Goal: Transaction & Acquisition: Book appointment/travel/reservation

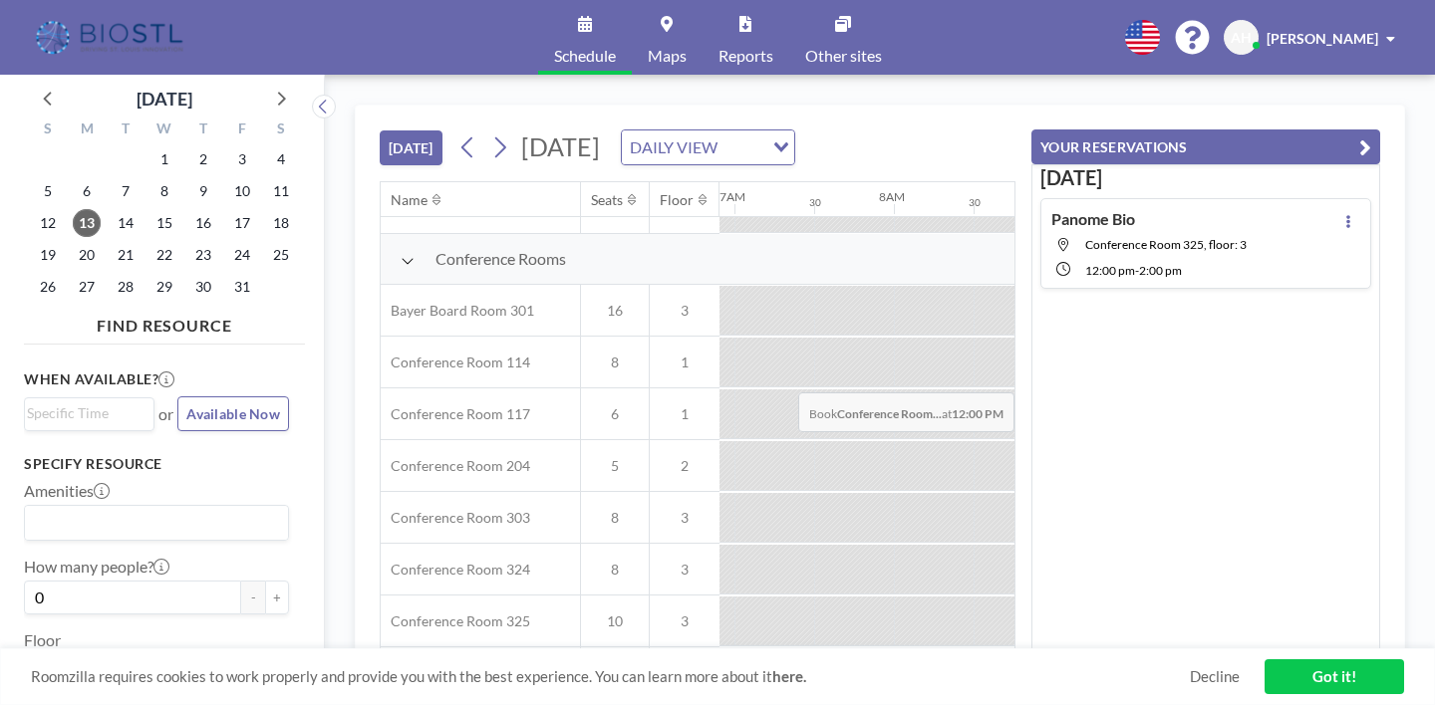
scroll to position [505, 1101]
click at [1372, 539] on div at bounding box center [1412, 564] width 80 height 50
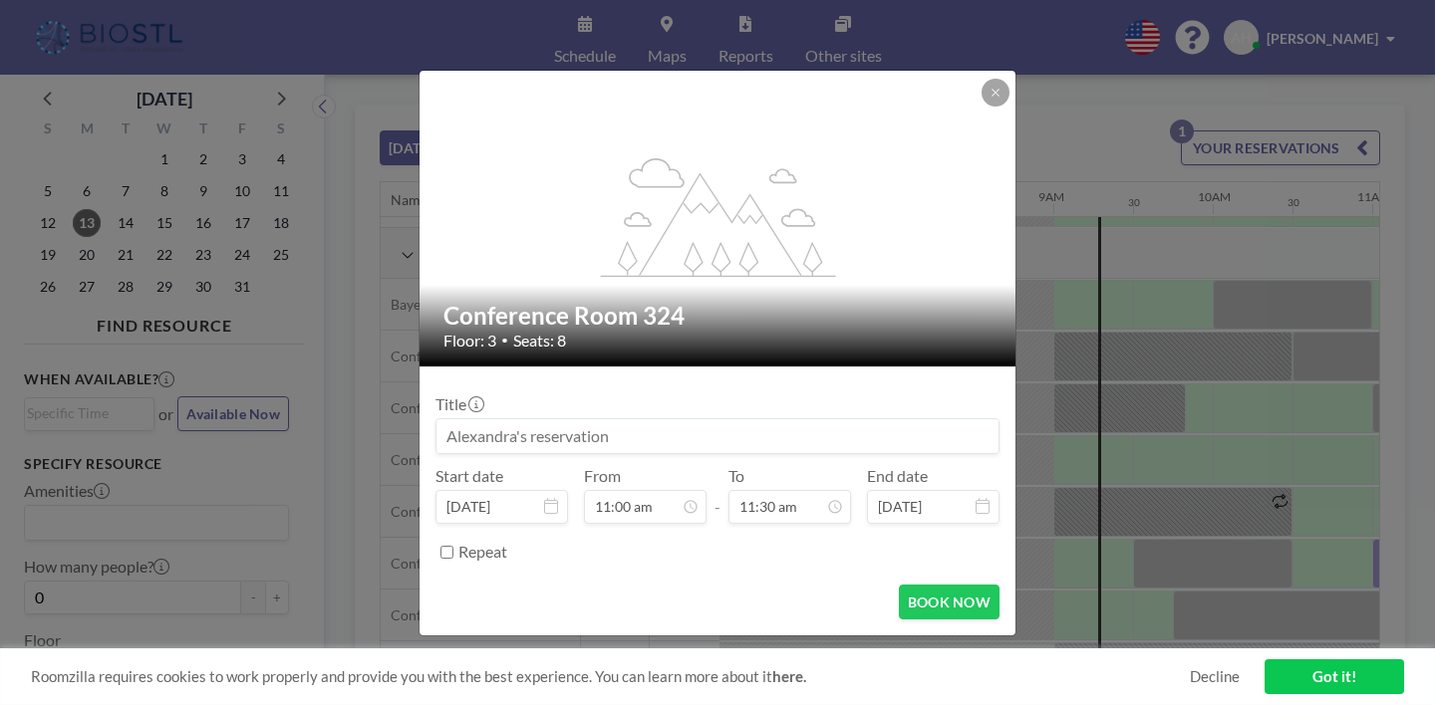
click at [725, 419] on input at bounding box center [717, 436] width 562 height 34
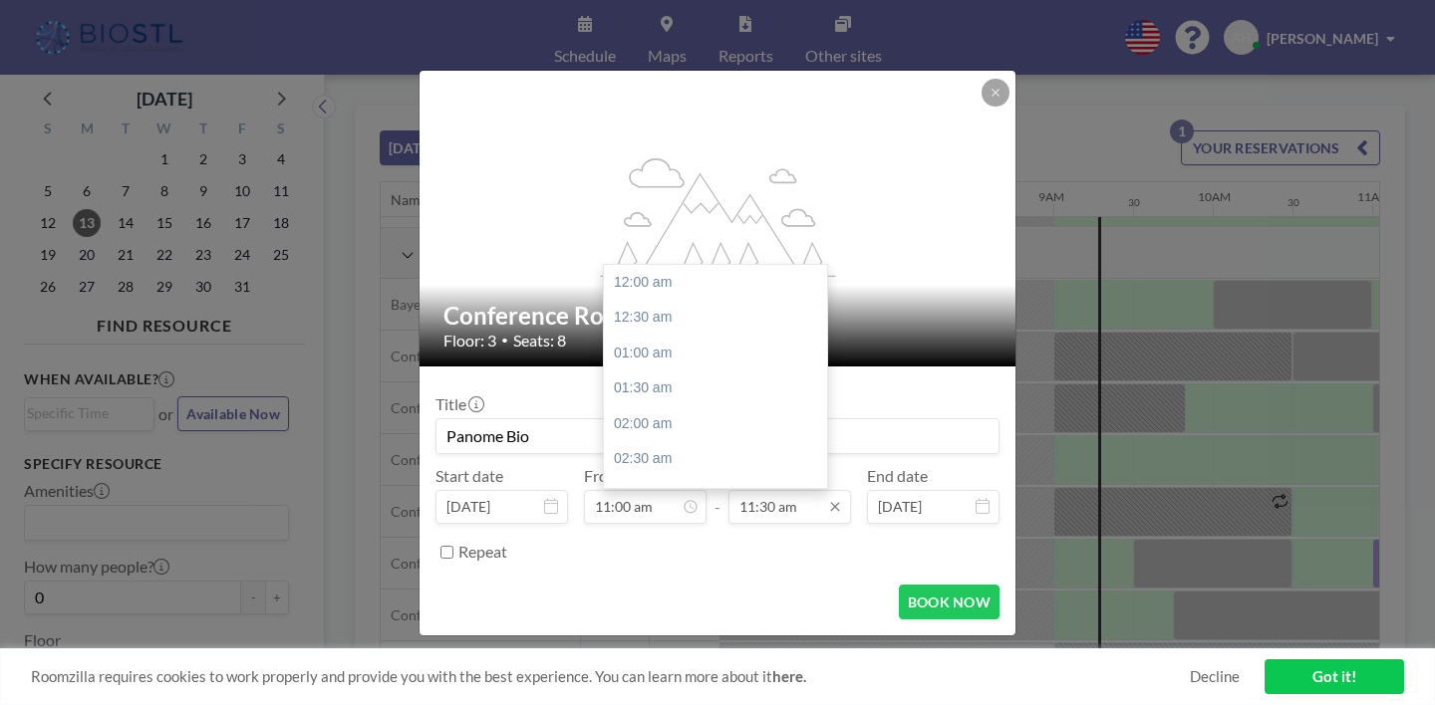
scroll to position [710, 0]
type input "Panome Bio"
click at [752, 490] on input "11:30 am" at bounding box center [789, 507] width 123 height 34
click at [726, 406] on div "12:00 pm" at bounding box center [715, 424] width 223 height 36
type input "12:00 pm"
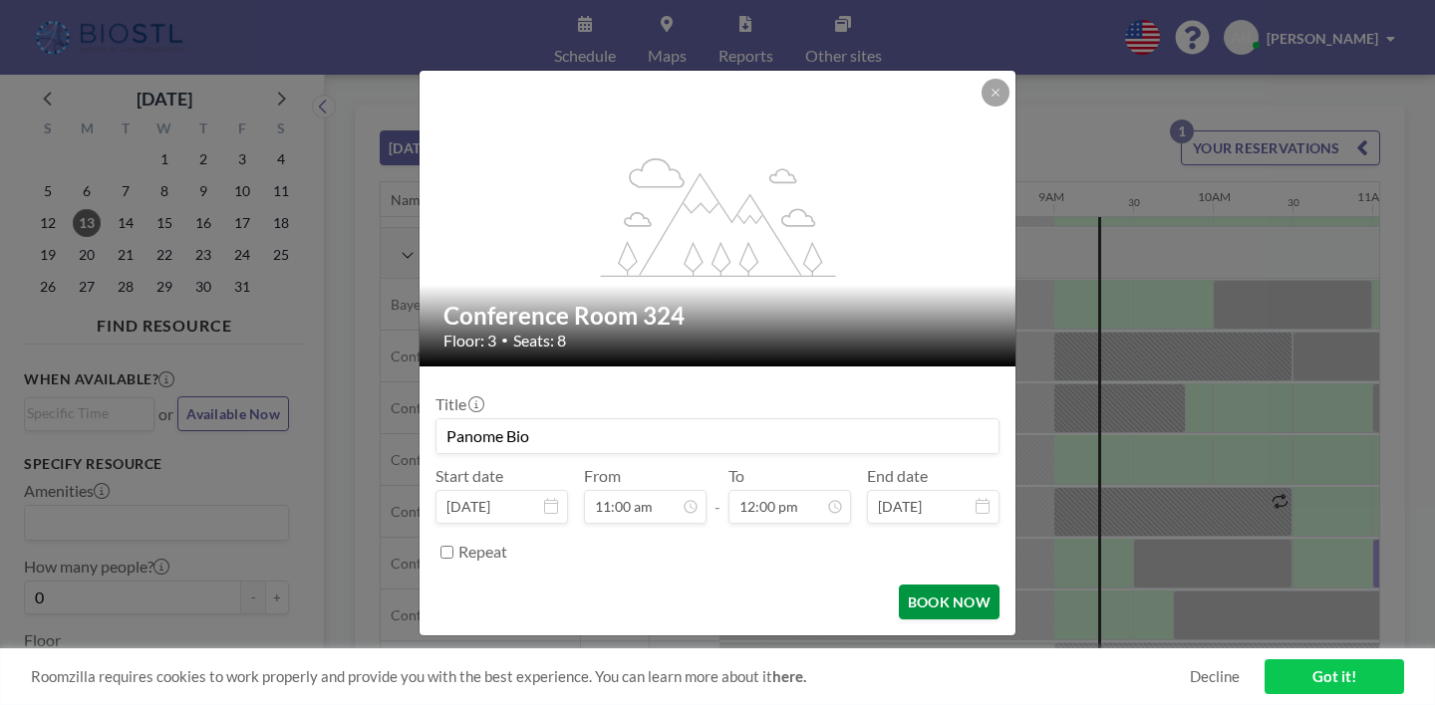
click at [899, 585] on button "BOOK NOW" at bounding box center [949, 602] width 101 height 35
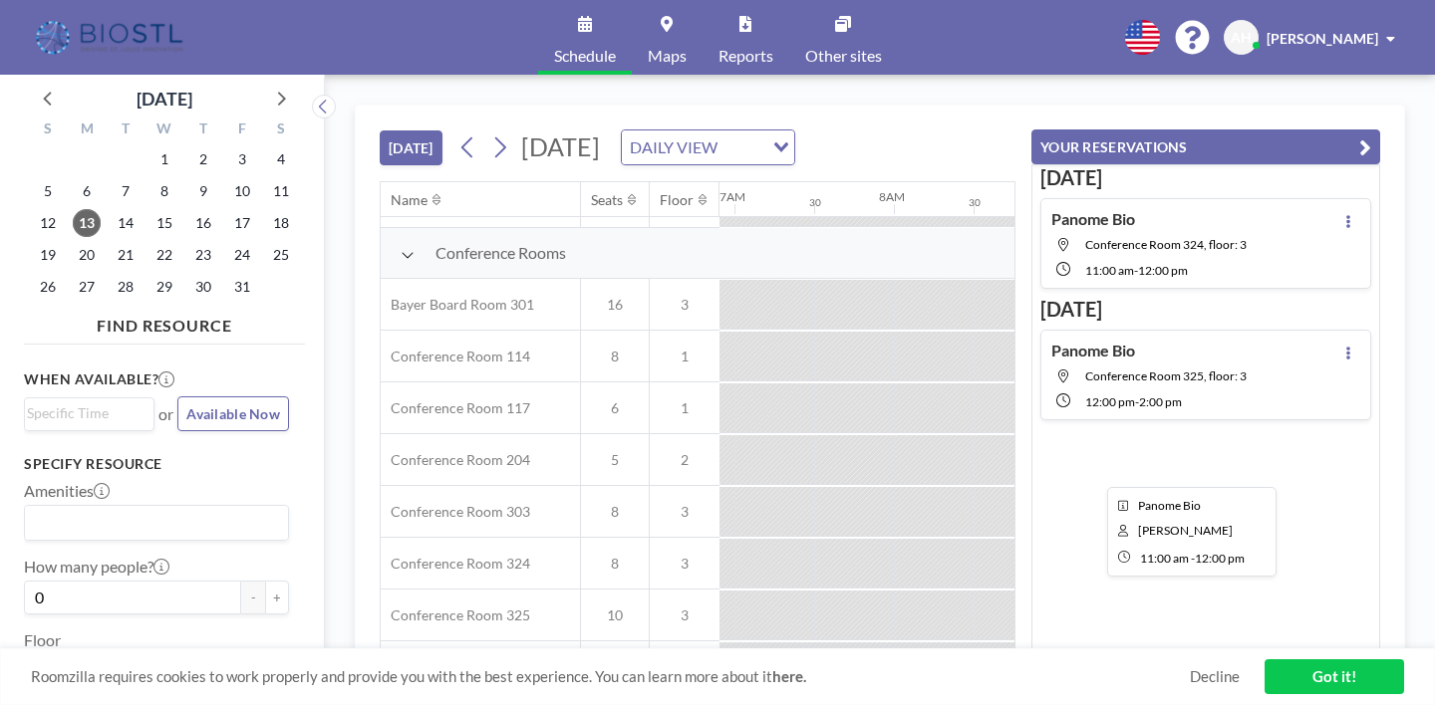
click at [1372, 539] on div at bounding box center [1451, 564] width 159 height 50
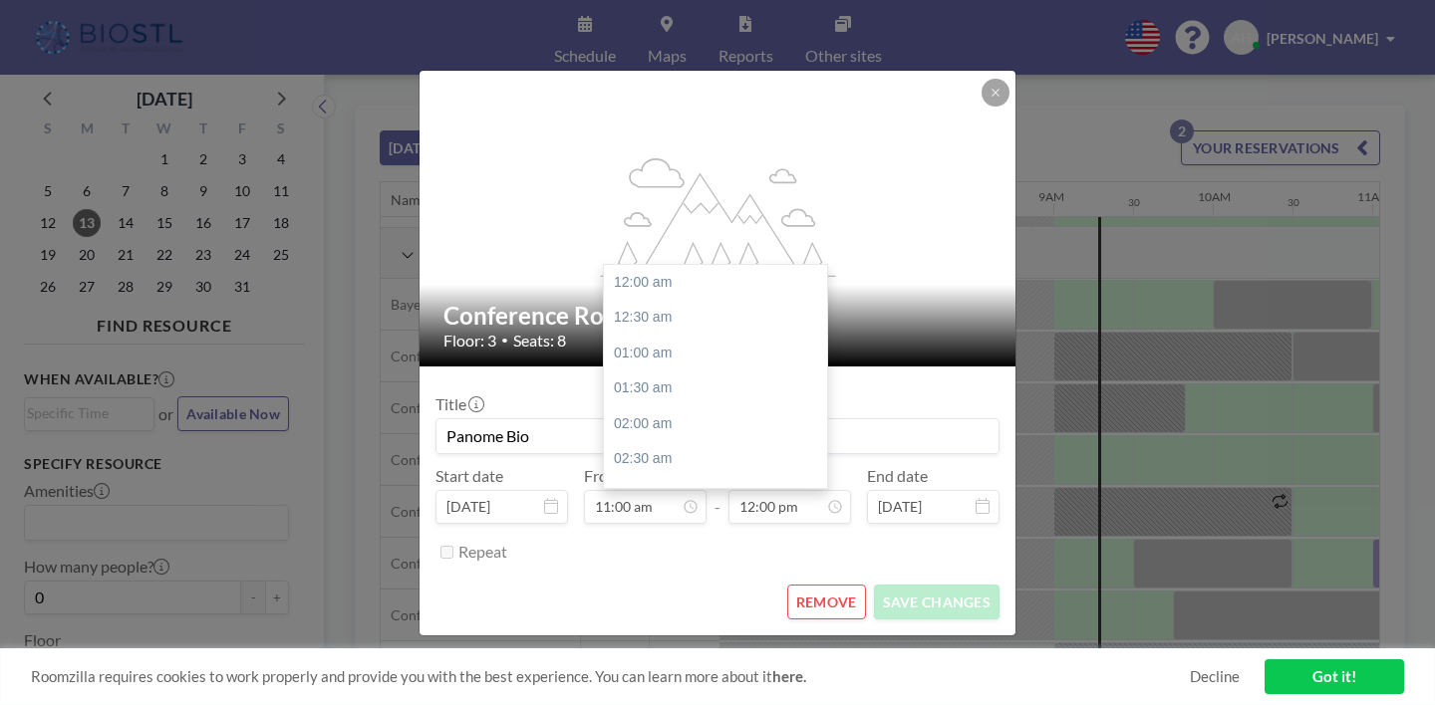
scroll to position [741, 0]
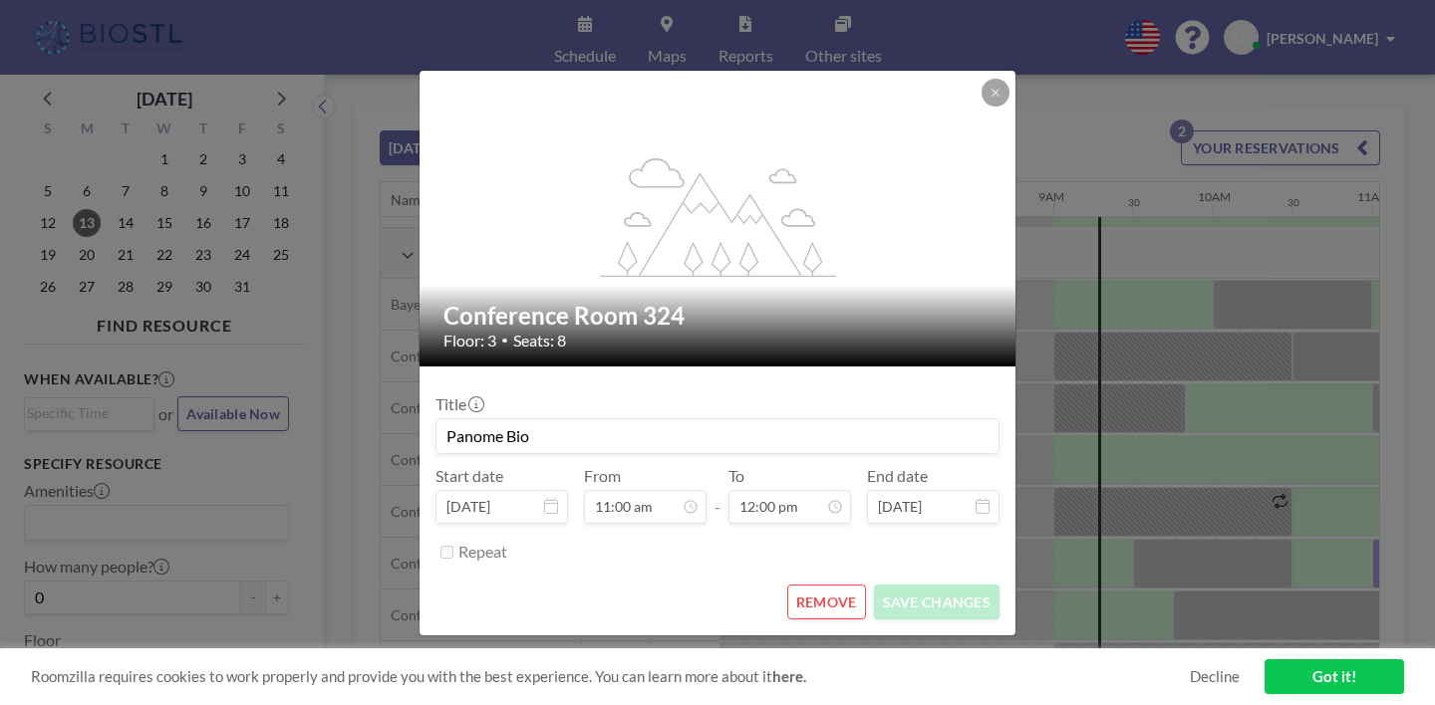
click at [803, 585] on button "REMOVE" at bounding box center [826, 602] width 79 height 35
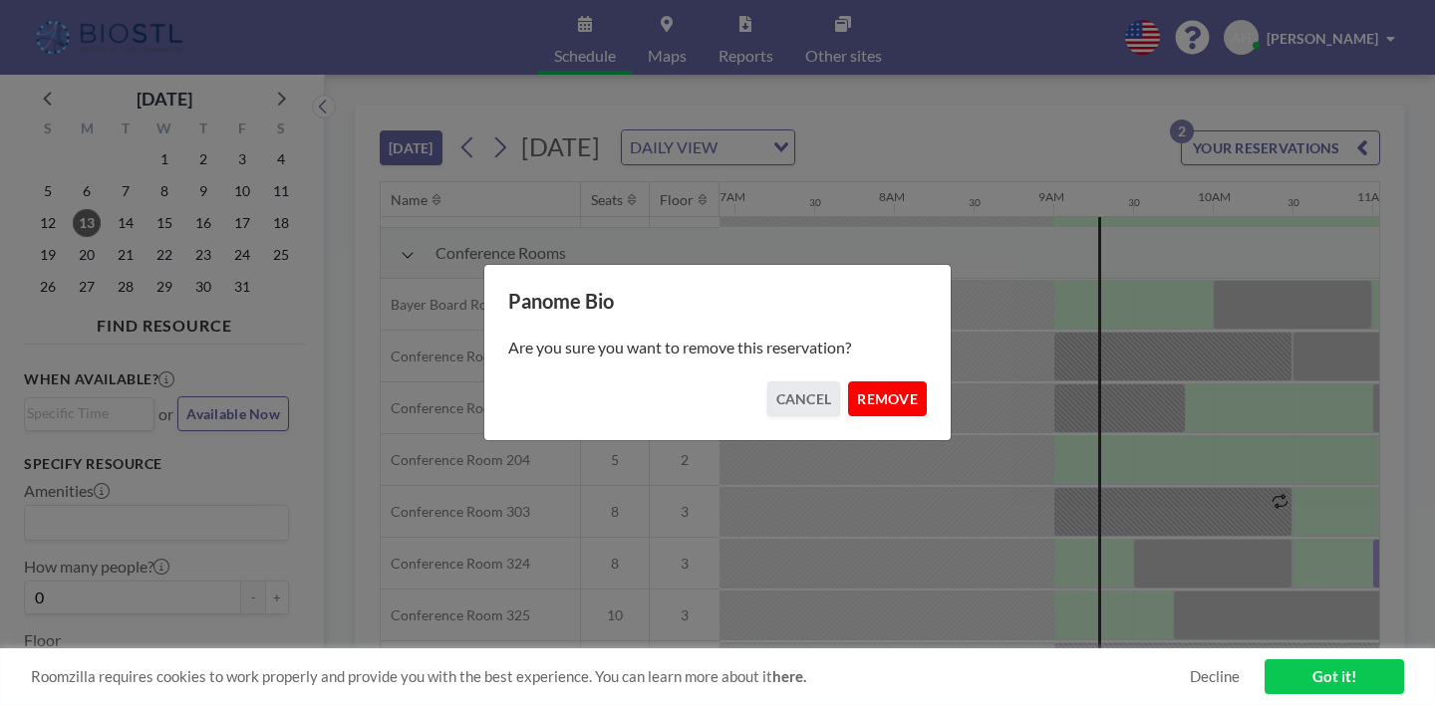
click at [849, 390] on button "REMOVE" at bounding box center [887, 399] width 79 height 35
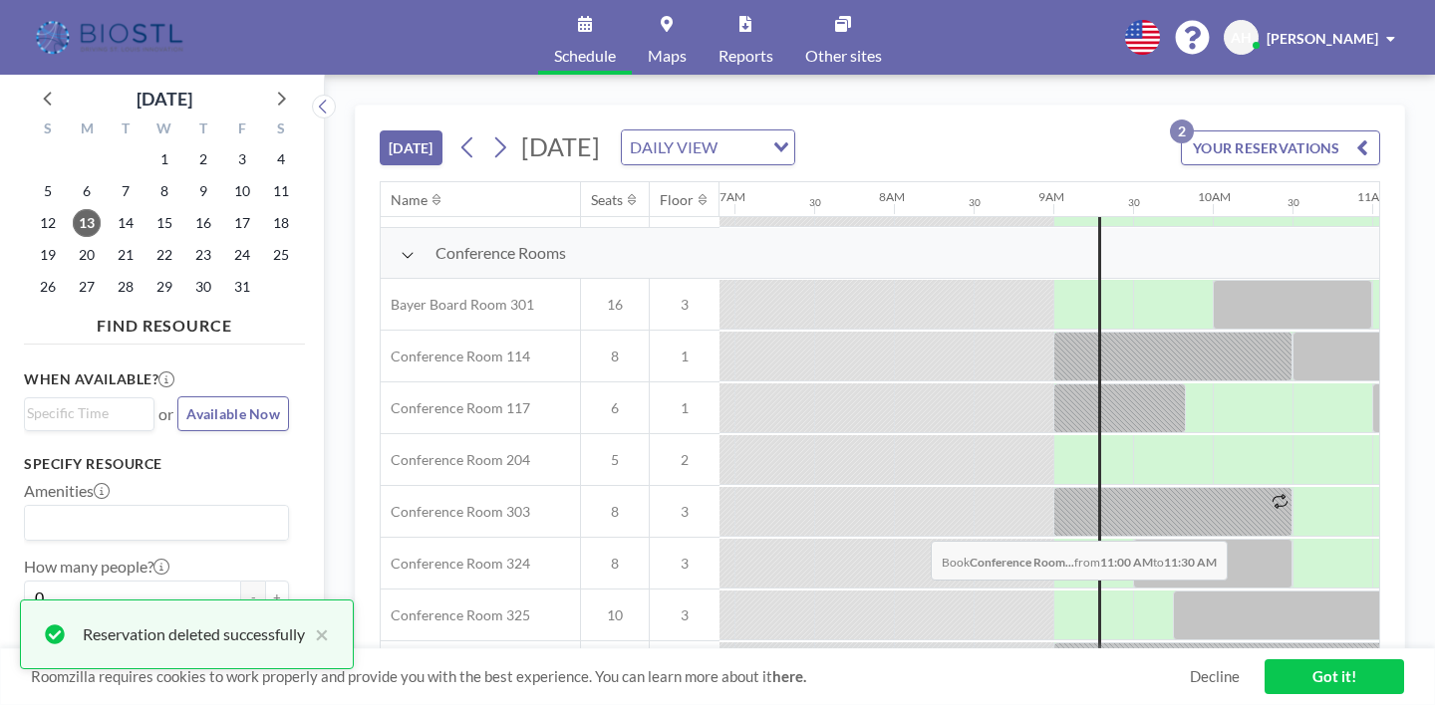
click at [1372, 694] on div at bounding box center [1412, 719] width 80 height 50
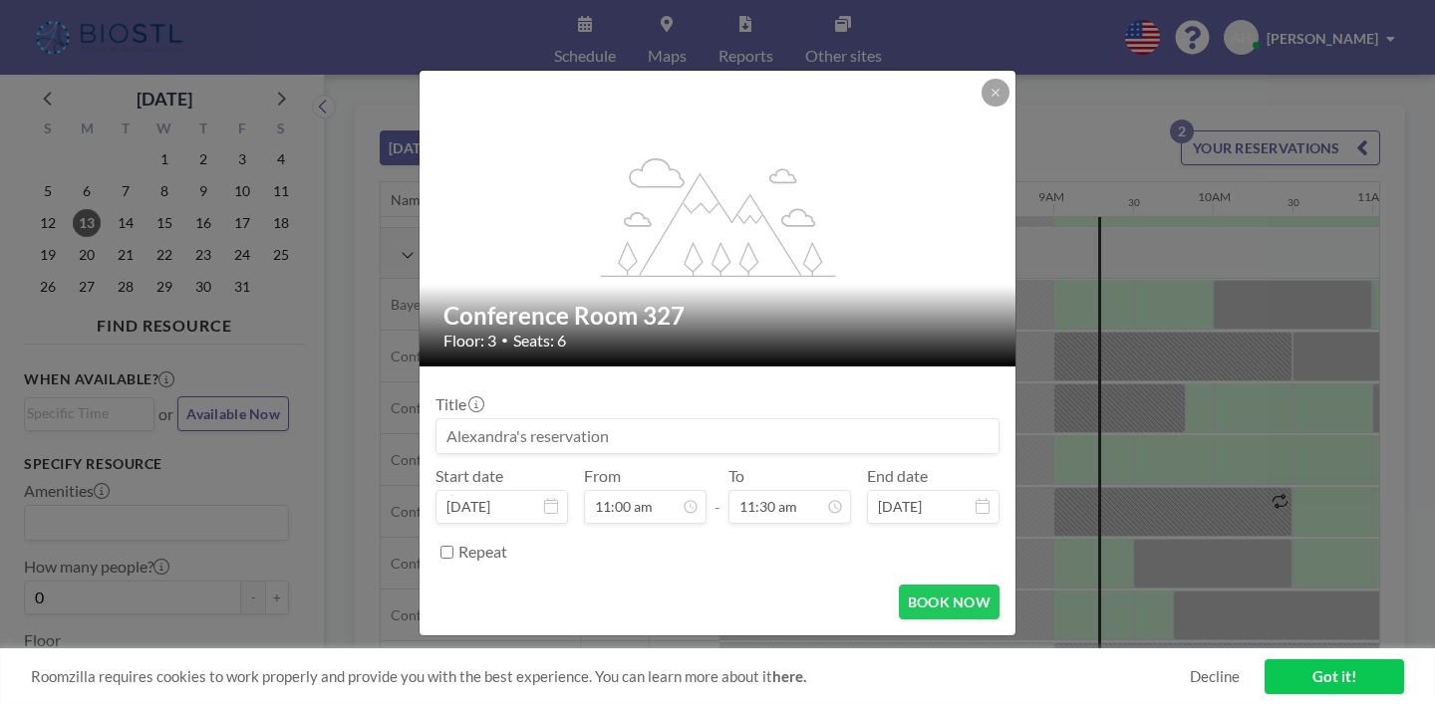
click at [629, 421] on input at bounding box center [717, 436] width 562 height 34
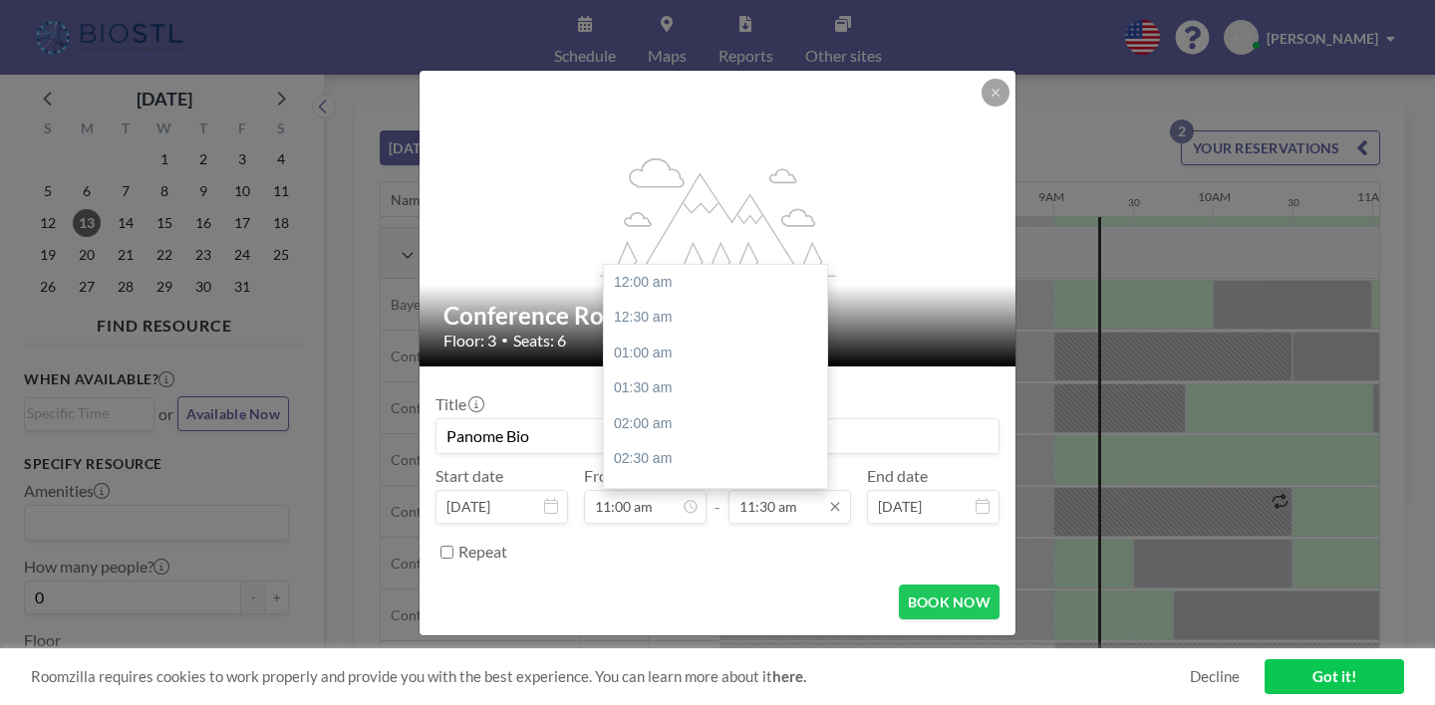
type input "Panome Bio"
click at [770, 490] on input "11:30 am" at bounding box center [789, 507] width 123 height 34
click at [710, 406] on div "12:00 pm" at bounding box center [715, 424] width 223 height 36
type input "12:00 pm"
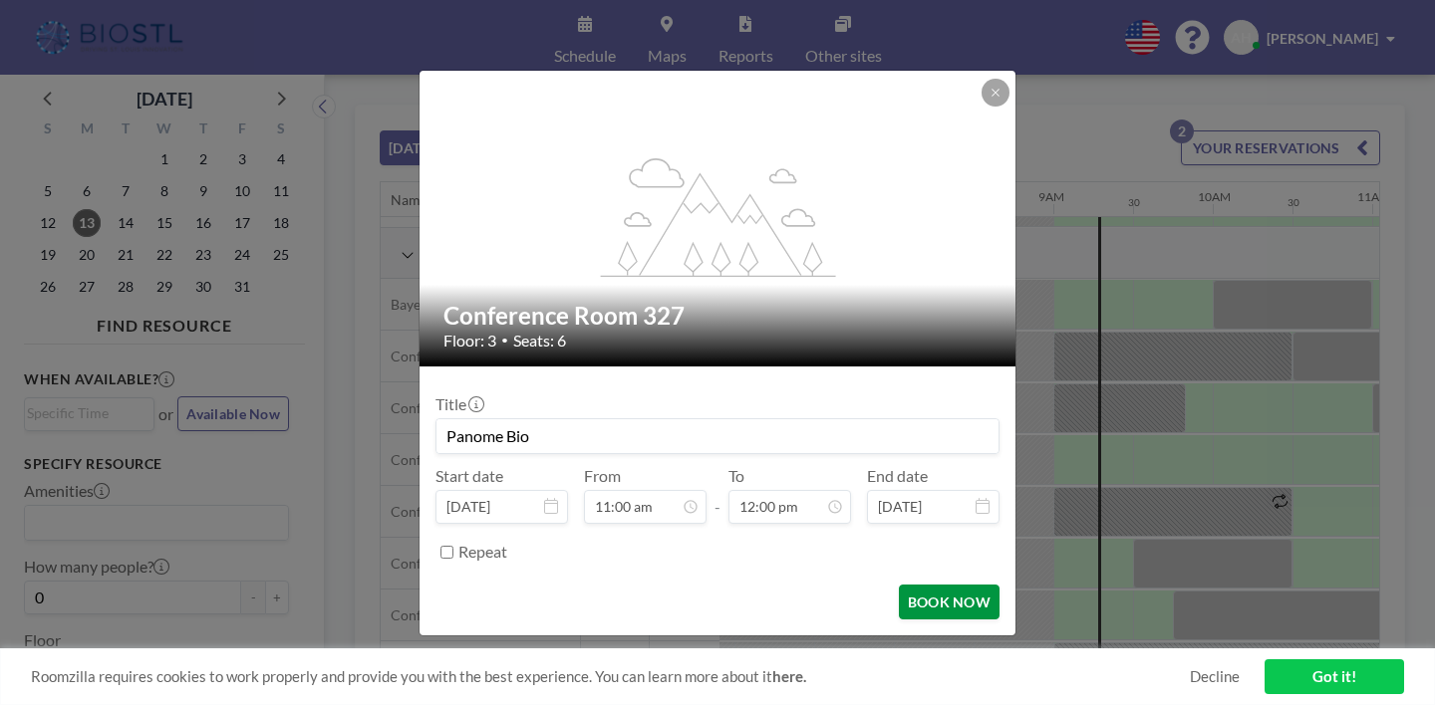
click at [899, 585] on button "BOOK NOW" at bounding box center [949, 602] width 101 height 35
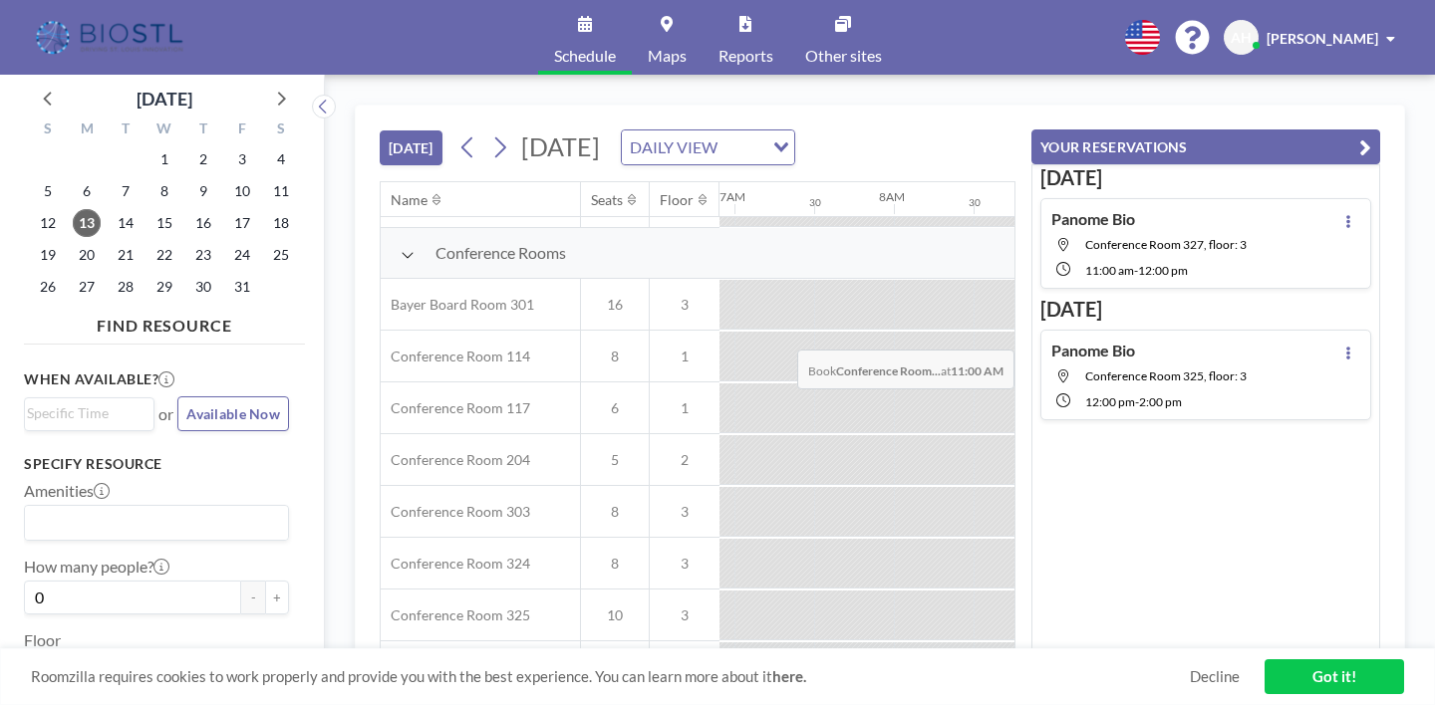
click at [1170, 369] on span "Conference Room 325, floor: 3" at bounding box center [1165, 376] width 161 height 15
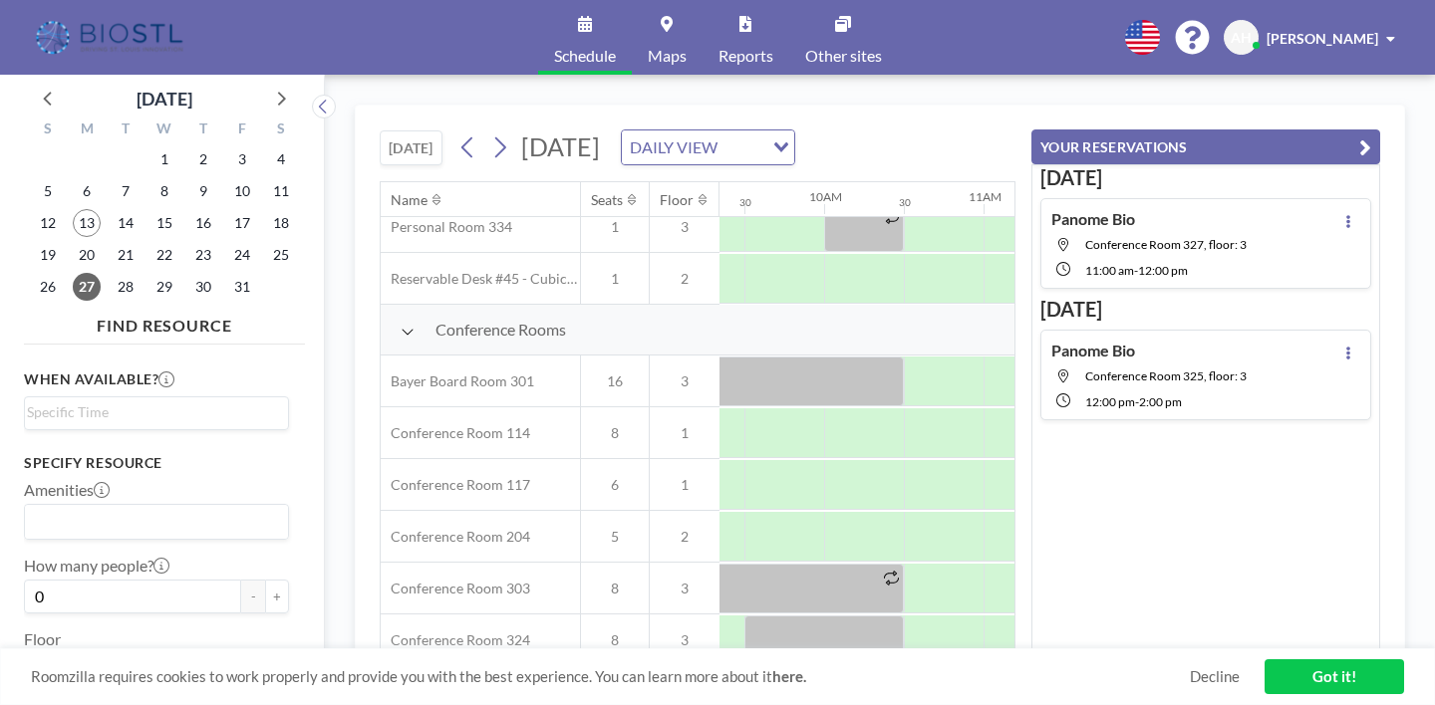
scroll to position [429, 1490]
